Goal: Transaction & Acquisition: Book appointment/travel/reservation

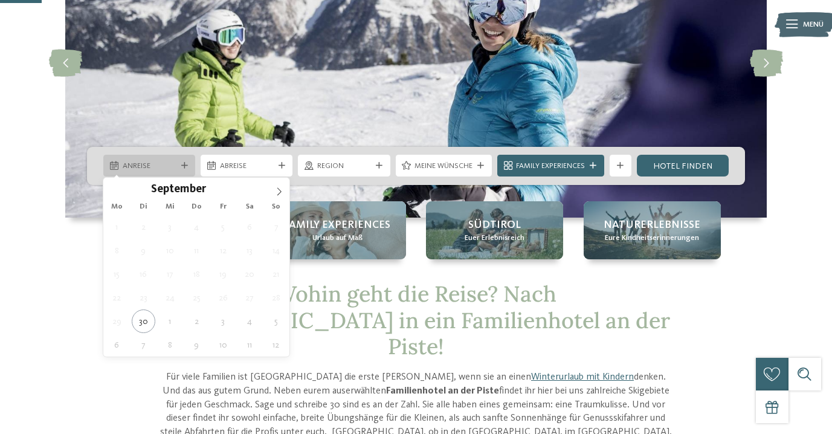
click at [169, 166] on span "Anreise" at bounding box center [150, 166] width 54 height 11
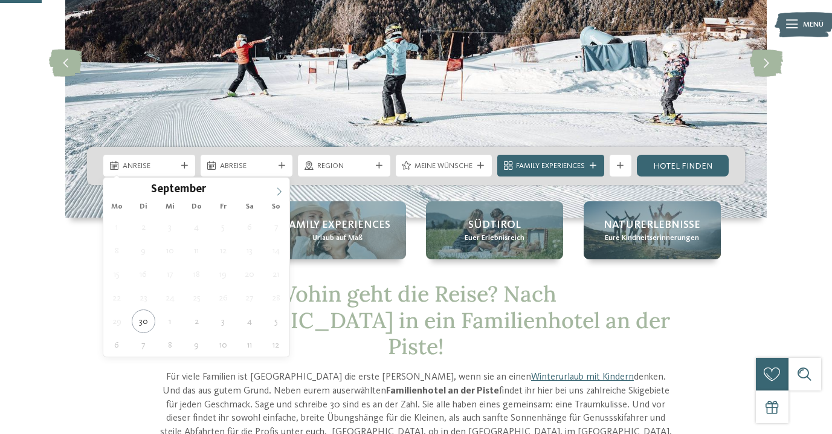
click at [278, 193] on icon at bounding box center [279, 191] width 8 height 8
type input "****"
click at [278, 193] on icon at bounding box center [279, 191] width 8 height 8
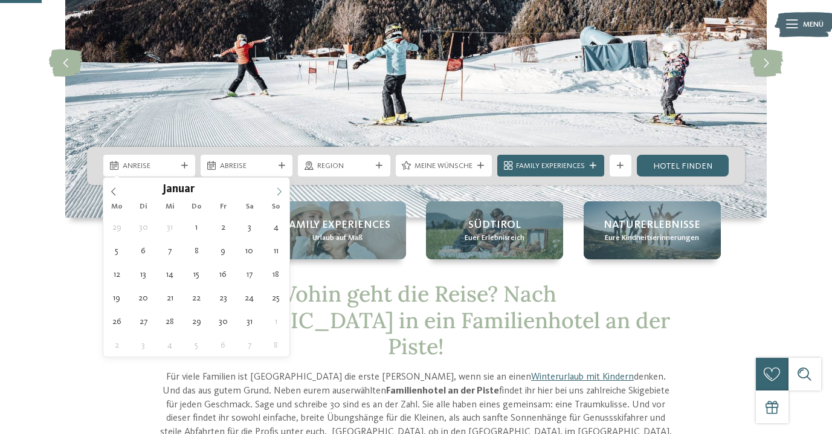
click at [278, 193] on icon at bounding box center [279, 191] width 8 height 8
type div "[DATE]"
type input "****"
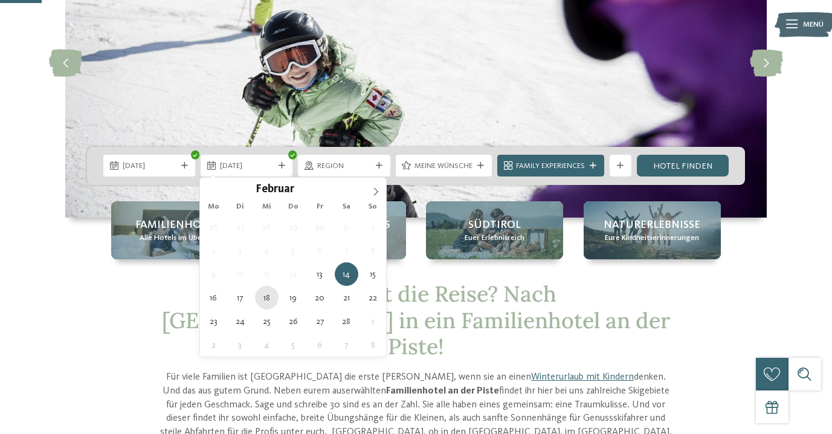
type div "[DATE]"
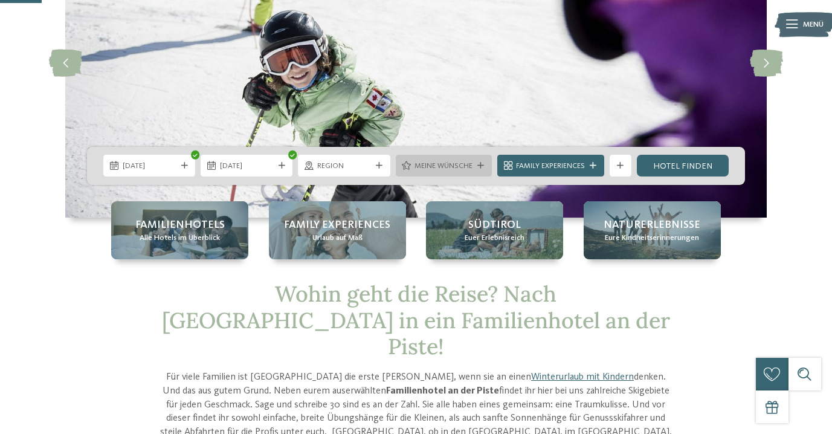
click at [416, 170] on span "Meine Wünsche" at bounding box center [444, 166] width 58 height 11
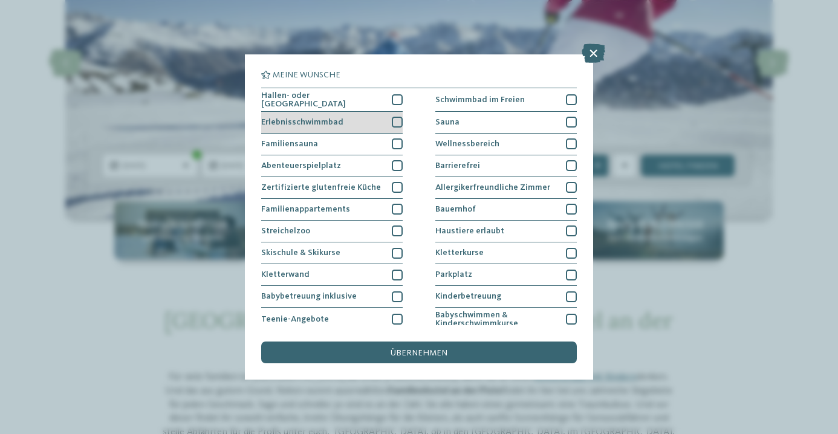
click at [397, 120] on div at bounding box center [397, 122] width 11 height 11
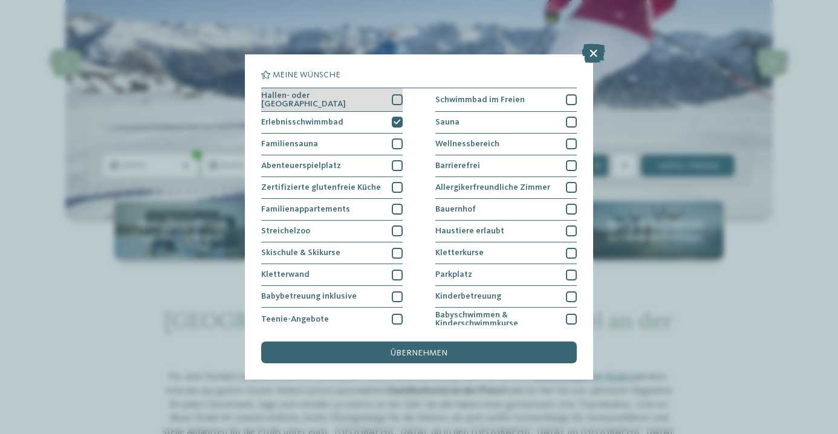
click at [397, 99] on div at bounding box center [397, 99] width 11 height 11
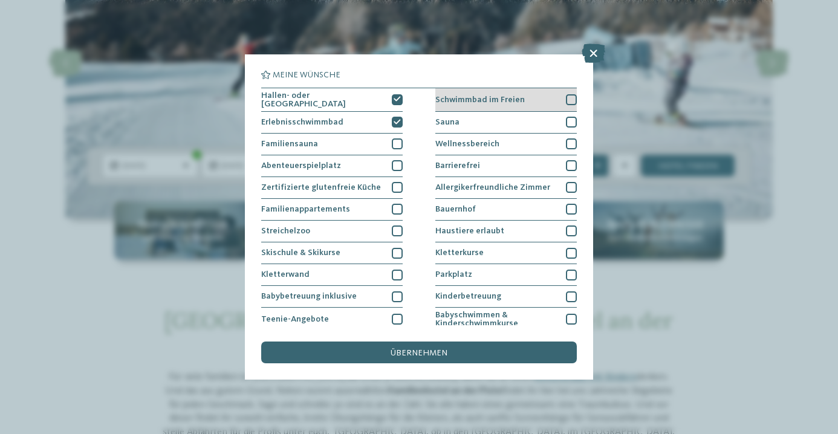
click at [521, 102] on span "Schwimmbad im Freien" at bounding box center [479, 100] width 89 height 8
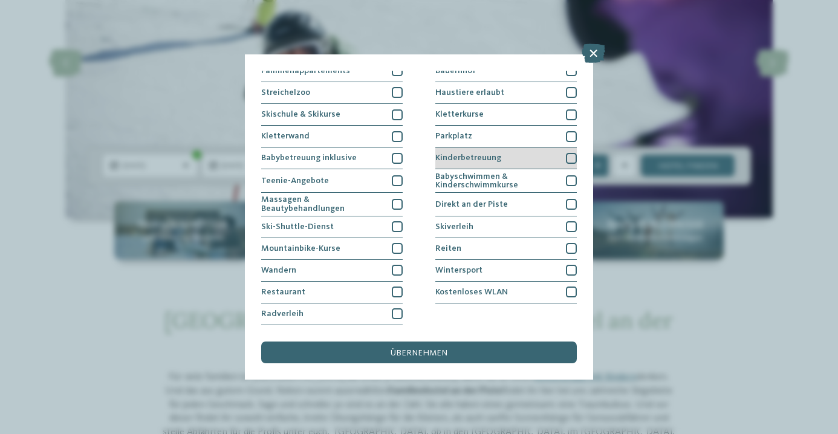
scroll to position [207, 0]
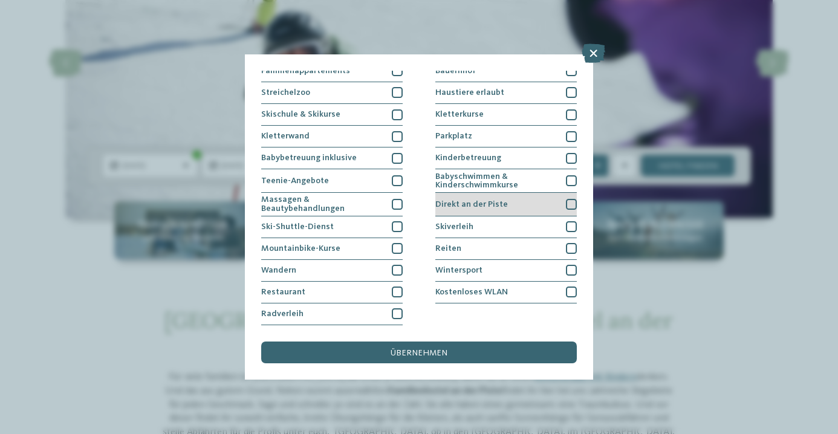
click at [497, 200] on span "Direkt an der Piste" at bounding box center [471, 204] width 73 height 8
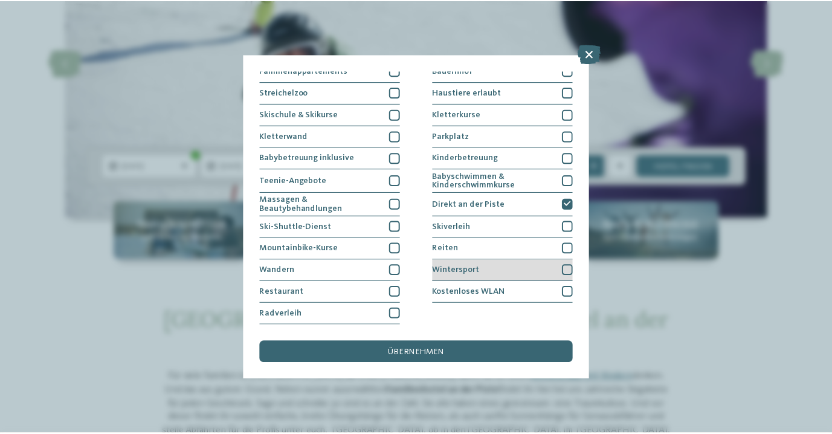
scroll to position [244, 0]
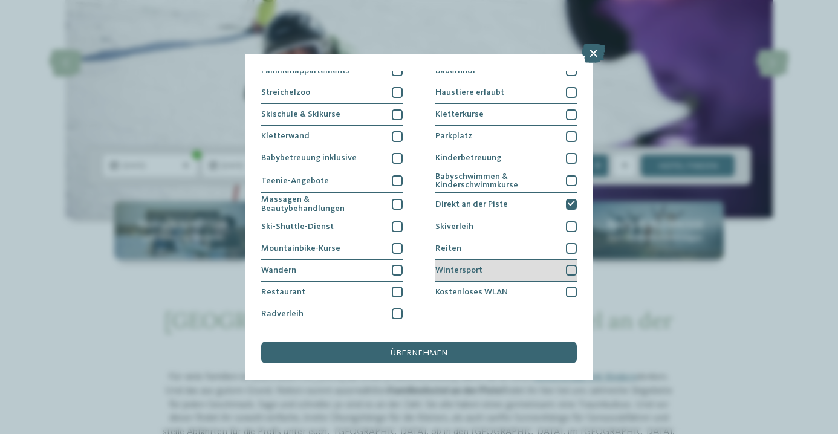
click at [465, 266] on span "Wintersport" at bounding box center [458, 270] width 47 height 8
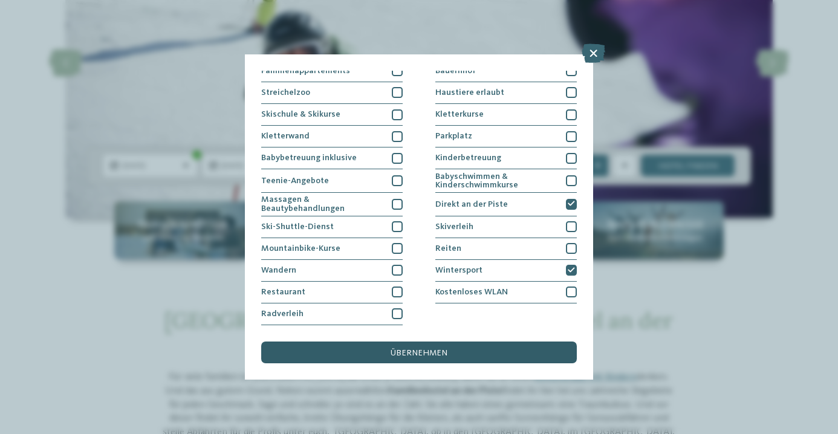
click at [409, 349] on span "übernehmen" at bounding box center [418, 353] width 57 height 8
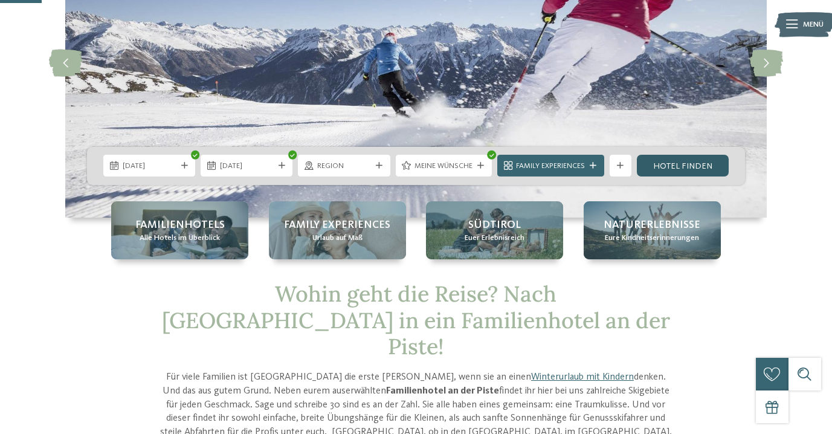
click at [679, 164] on link "Hotel finden" at bounding box center [683, 166] width 92 height 22
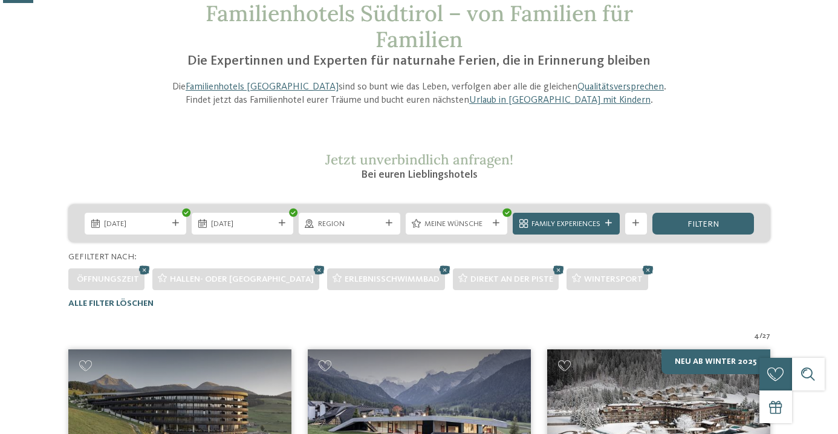
scroll to position [47, 0]
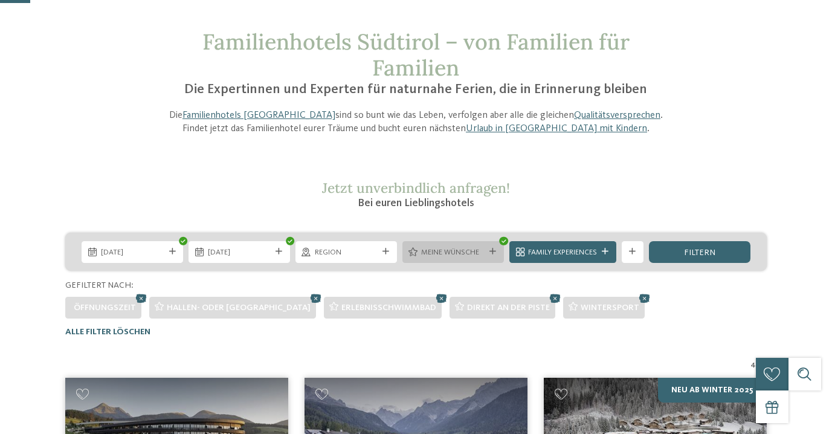
click at [451, 247] on span "Meine Wünsche" at bounding box center [452, 252] width 63 height 11
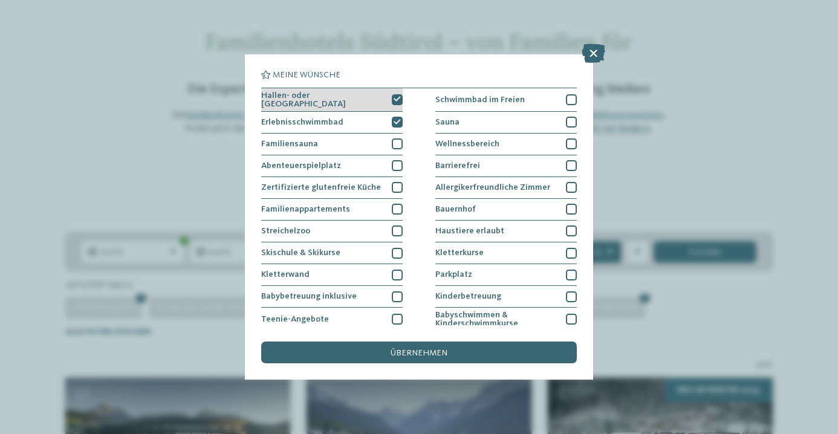
click at [401, 97] on div at bounding box center [397, 99] width 11 height 11
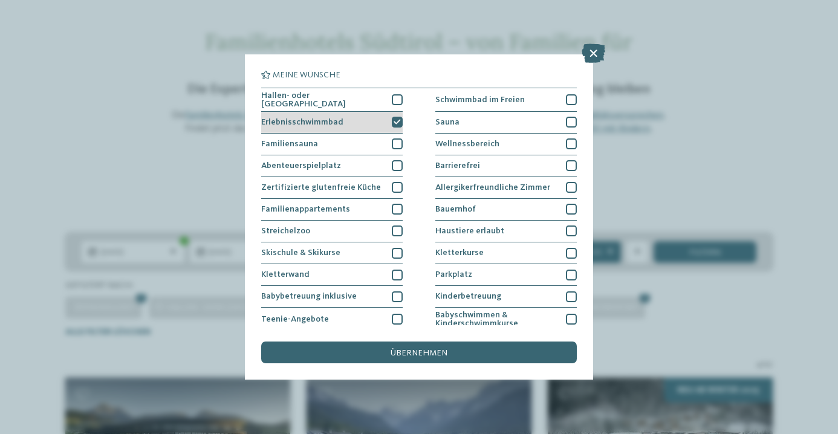
click at [398, 119] on icon at bounding box center [396, 122] width 7 height 7
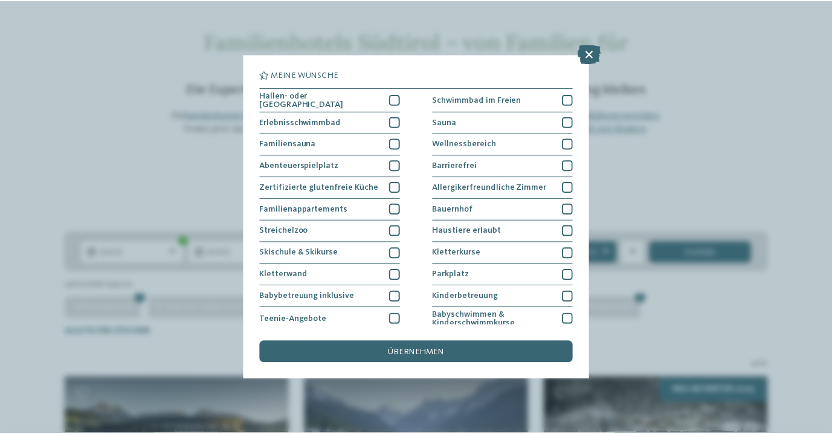
scroll to position [0, 0]
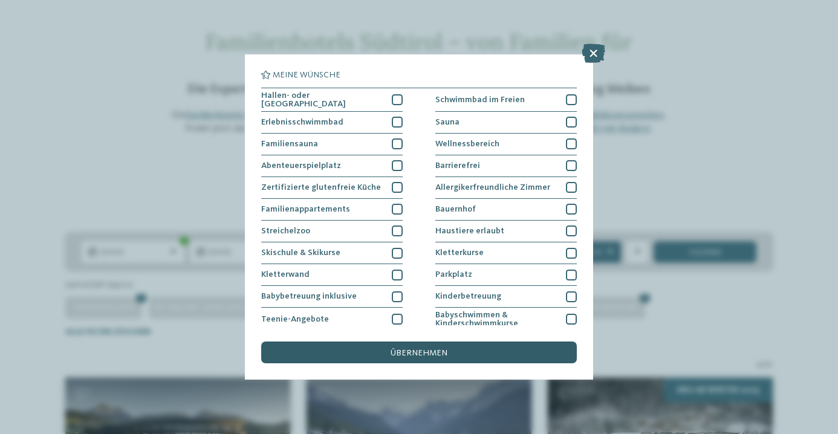
click at [429, 349] on span "übernehmen" at bounding box center [418, 353] width 57 height 8
